Goal: Information Seeking & Learning: Learn about a topic

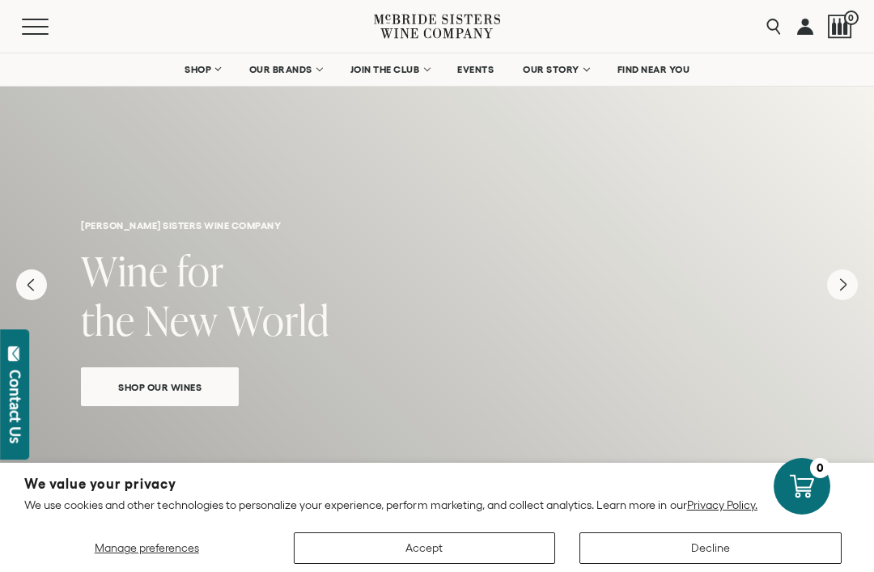
click at [842, 272] on icon "Next" at bounding box center [842, 284] width 31 height 31
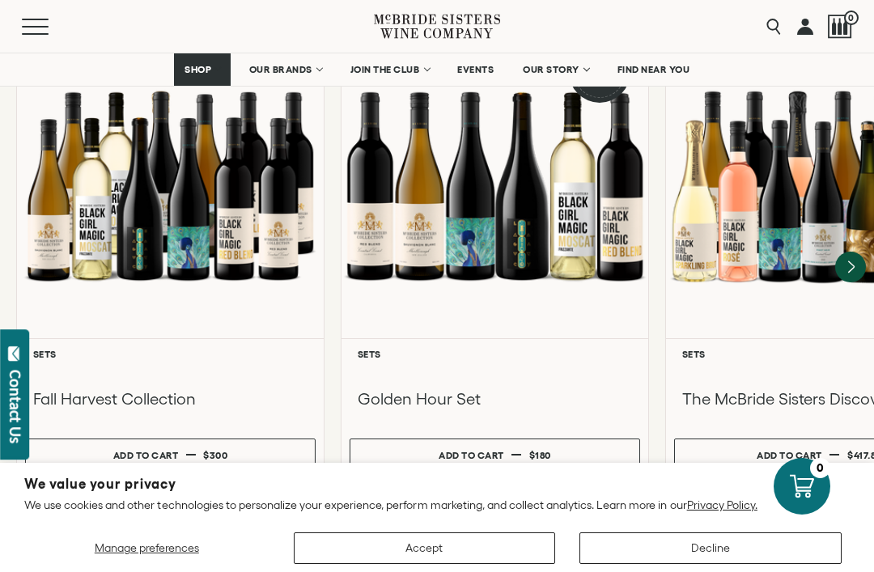
scroll to position [1590, 0]
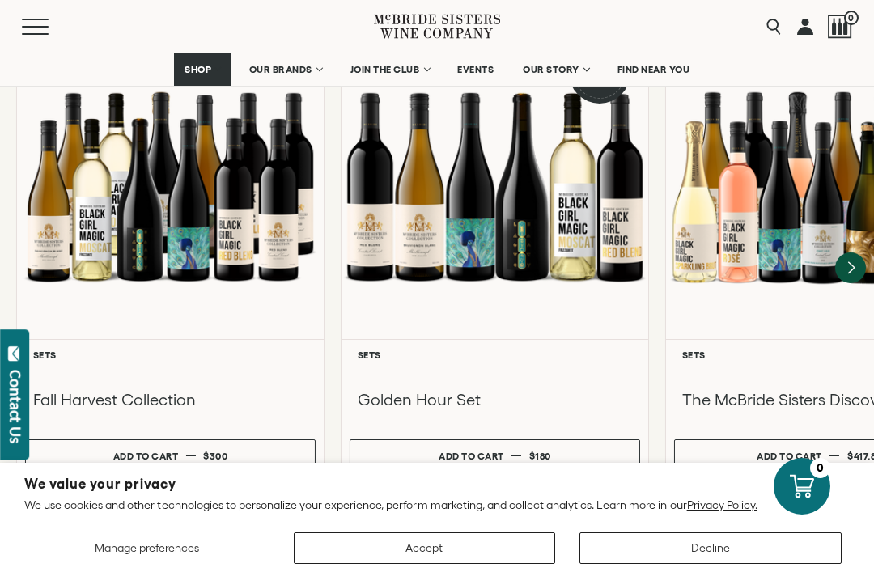
click at [652, 66] on span "FIND NEAR YOU" at bounding box center [653, 69] width 73 height 11
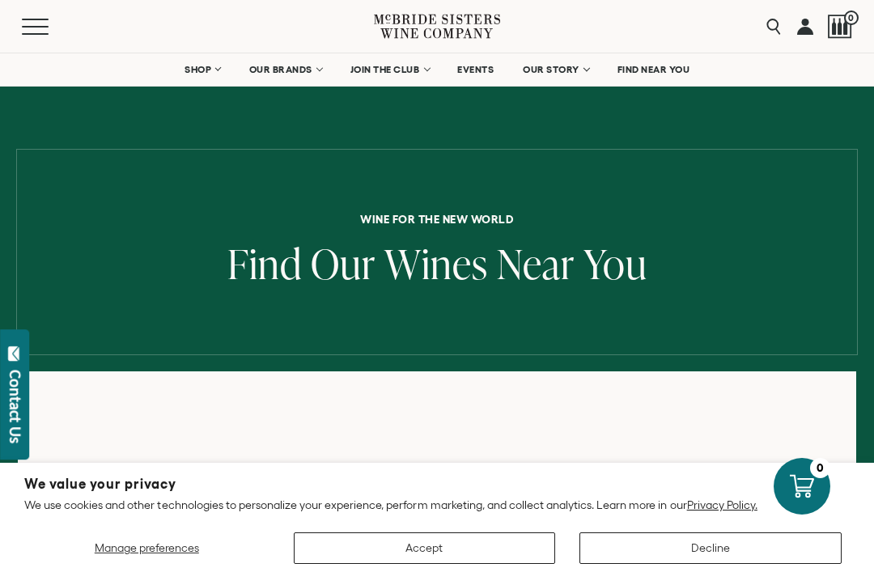
click at [485, 60] on link "EVENTS" at bounding box center [475, 69] width 57 height 32
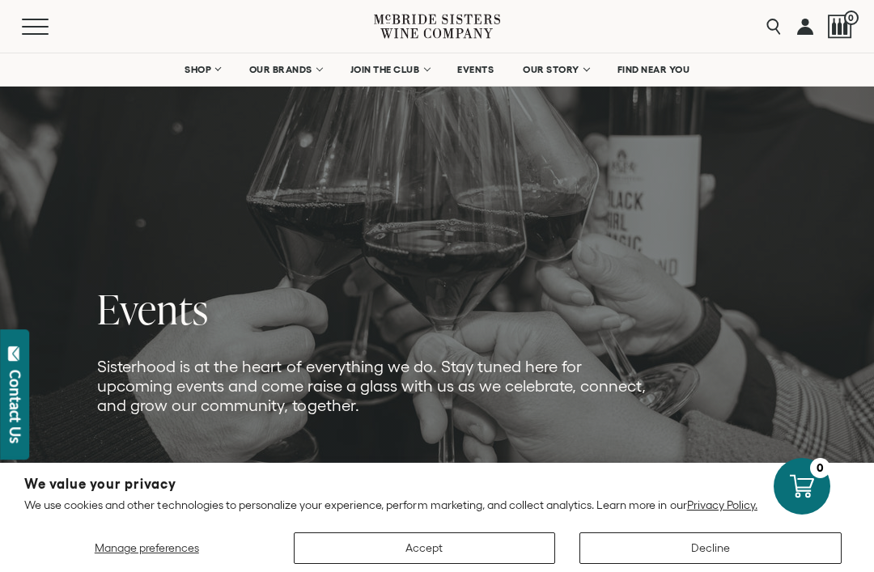
click at [584, 74] on link "OUR STORY" at bounding box center [555, 69] width 87 height 32
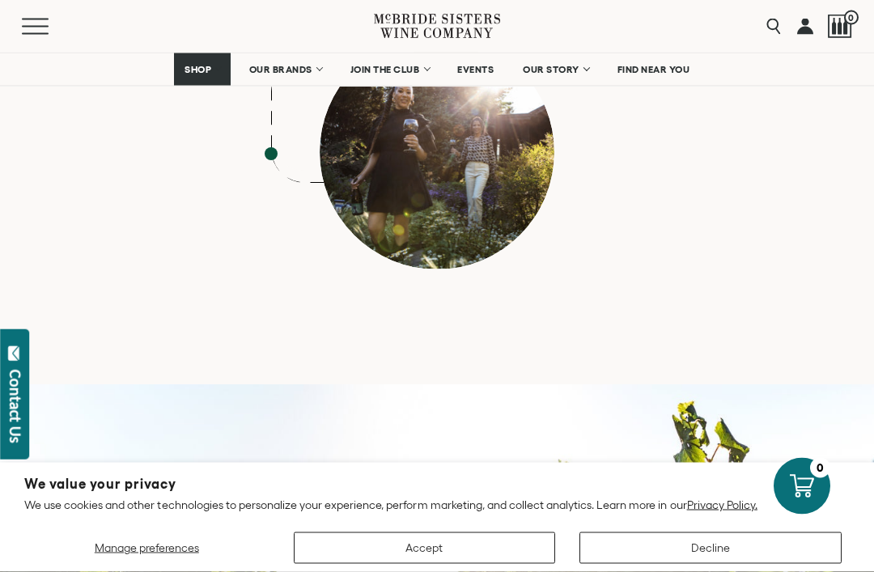
scroll to position [7197, 0]
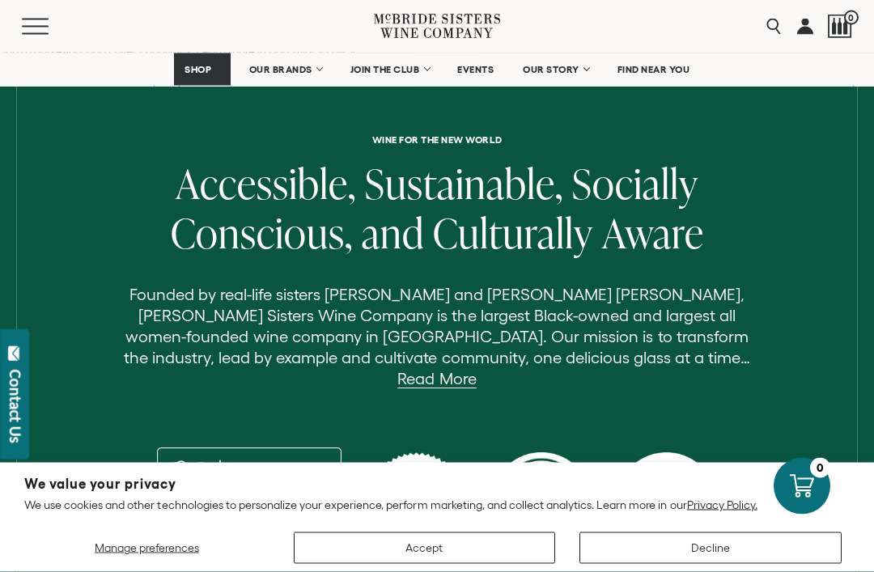
scroll to position [493, 0]
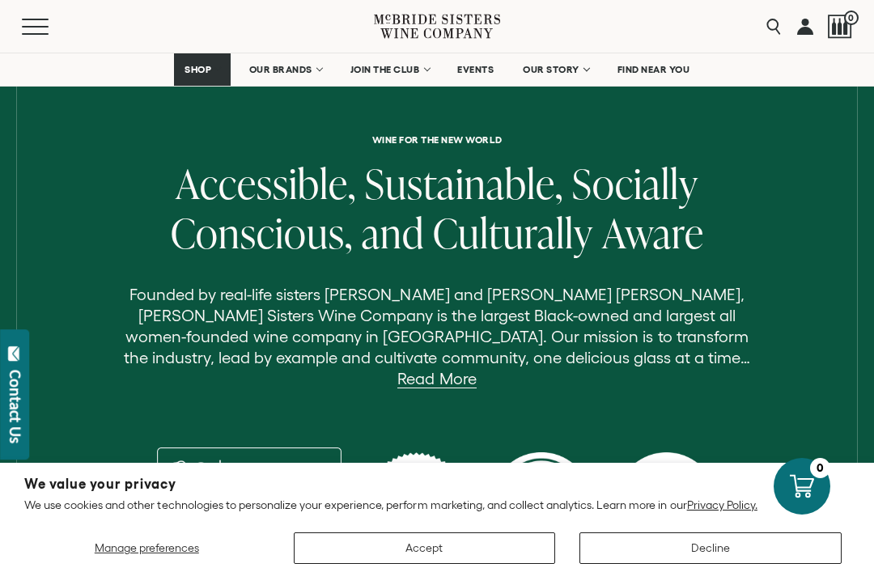
click at [476, 370] on link "Read More" at bounding box center [436, 379] width 78 height 19
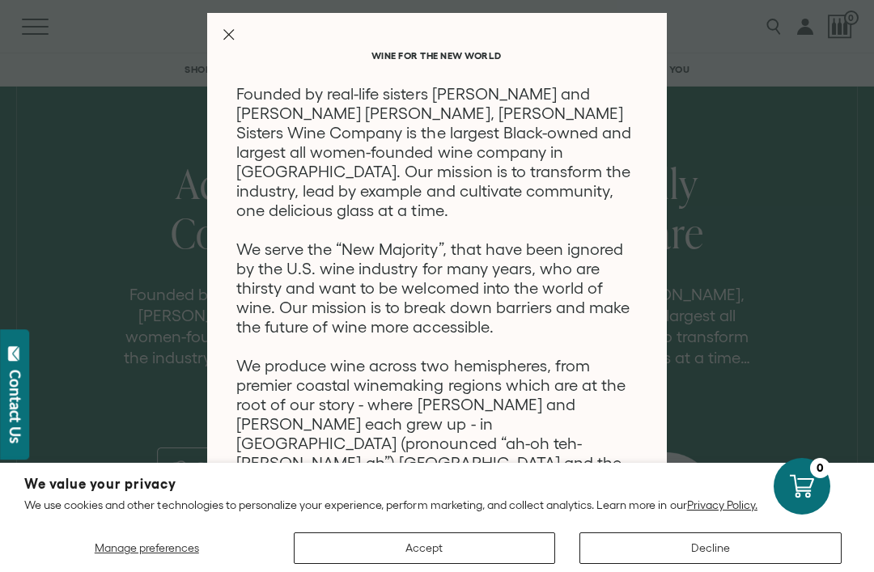
scroll to position [0, 0]
click at [232, 31] on line "Close Modal" at bounding box center [229, 35] width 10 height 10
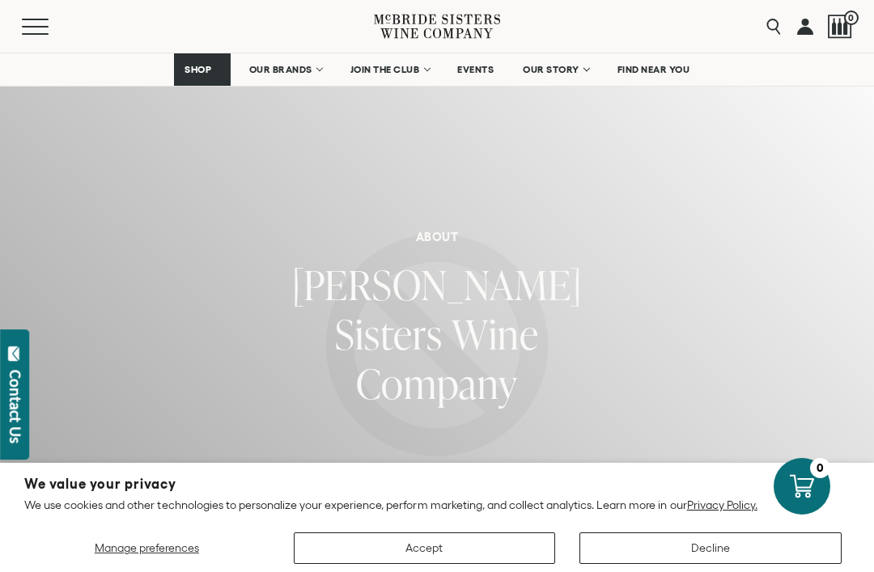
scroll to position [493, 0]
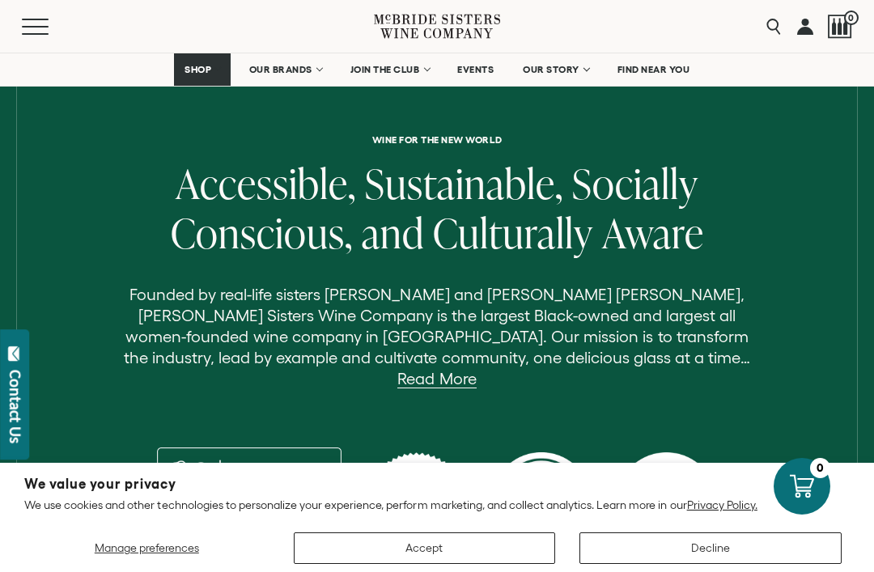
click at [406, 57] on link "JOIN THE CLUB" at bounding box center [390, 69] width 100 height 32
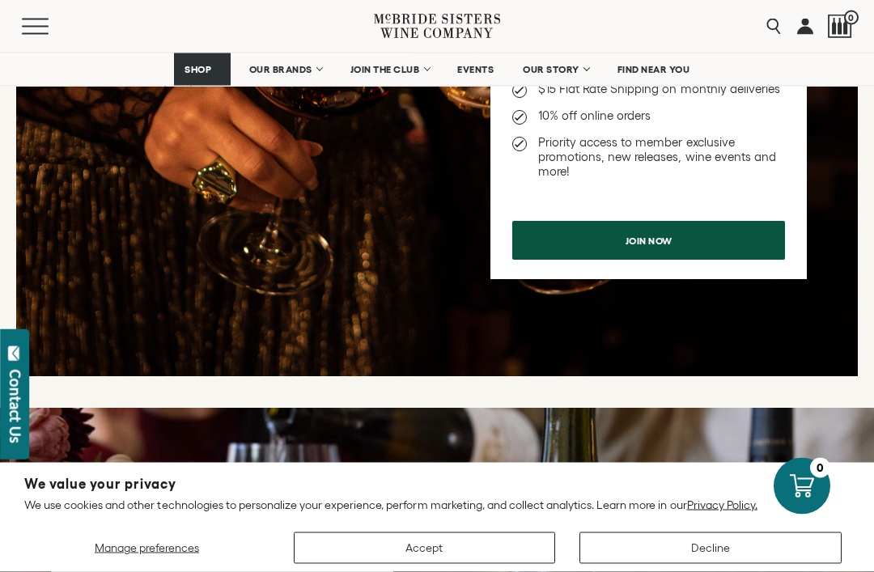
scroll to position [900, 0]
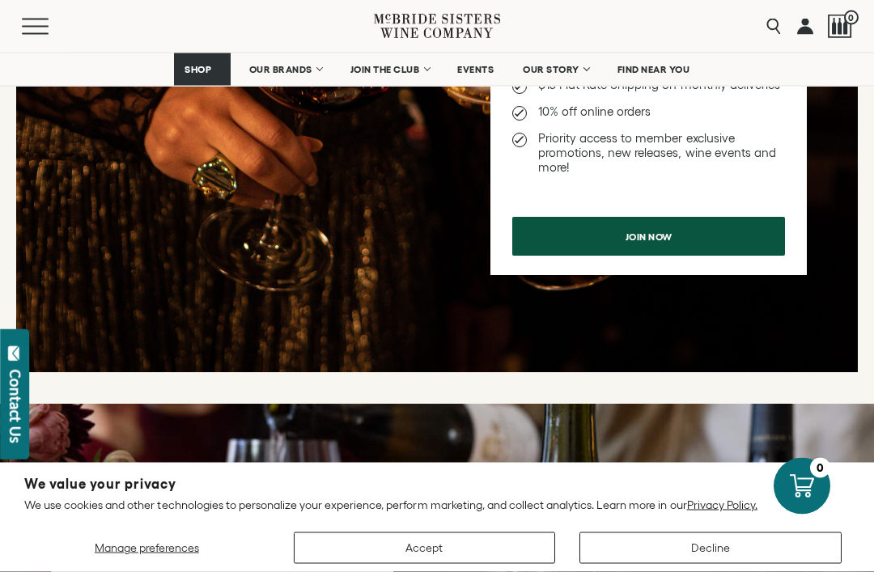
click at [306, 64] on span "OUR BRANDS" at bounding box center [280, 69] width 63 height 11
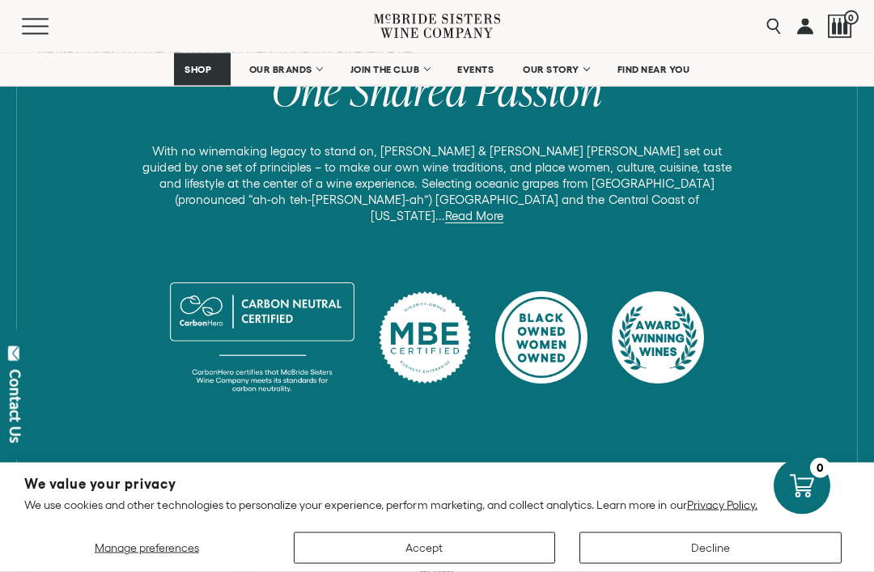
scroll to position [759, 0]
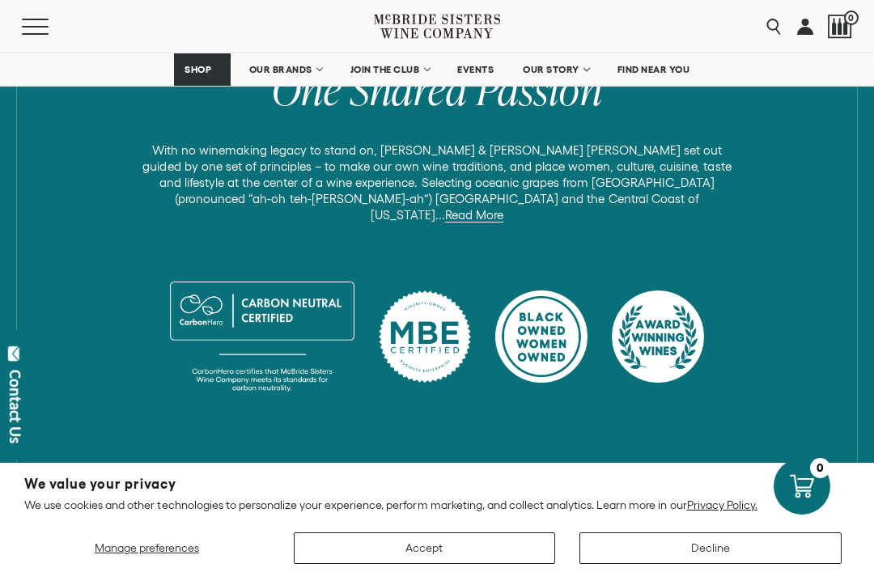
click at [503, 208] on link "Read More" at bounding box center [474, 215] width 58 height 15
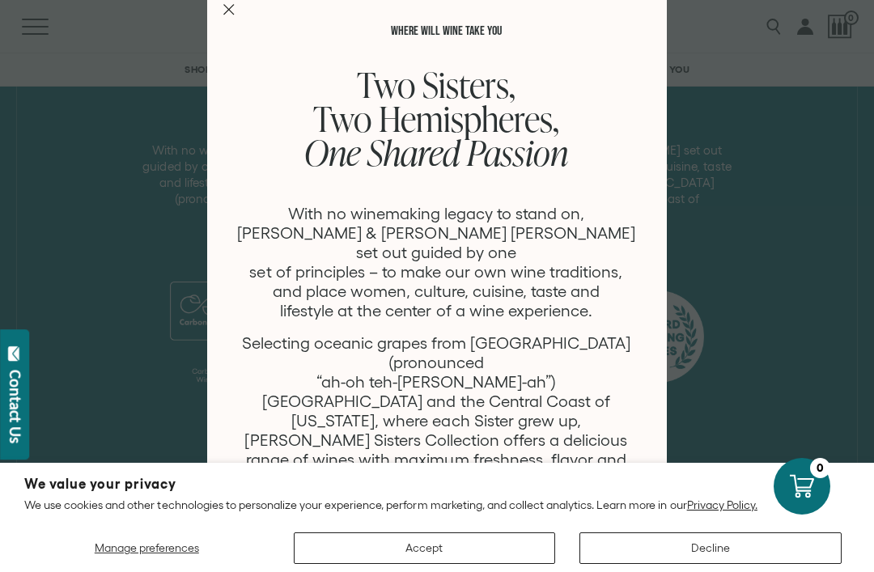
scroll to position [25, 0]
click at [735, 129] on div "WHERE WILL WINE TAKE YOU Two Sisters, Two Hemispheres, One Shared Passion With …" at bounding box center [437, 286] width 874 height 572
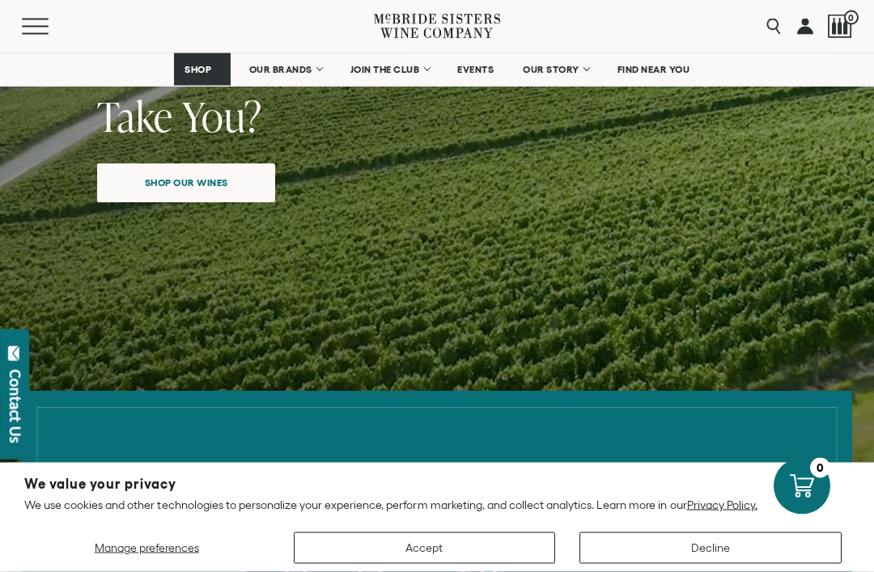
scroll to position [267, 0]
